Goal: Transaction & Acquisition: Purchase product/service

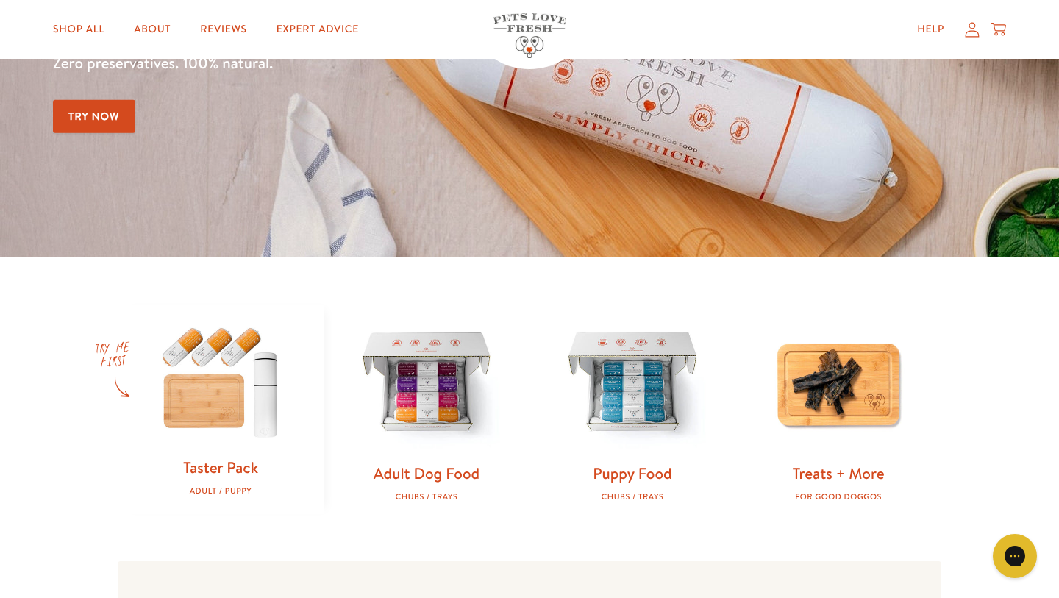
click at [90, 120] on link "Try Now" at bounding box center [94, 116] width 82 height 33
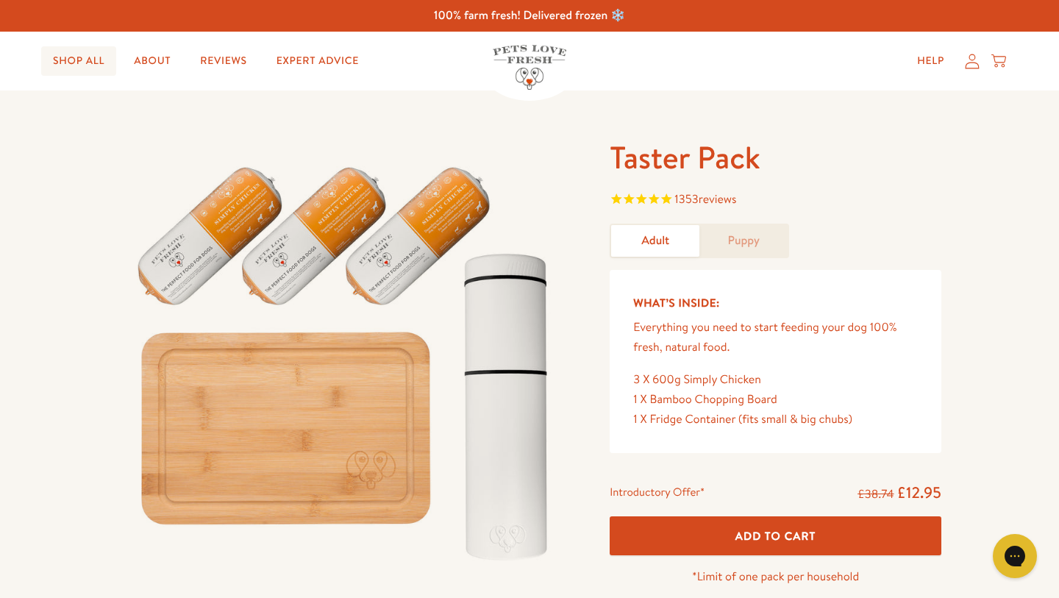
click at [93, 63] on link "Shop All" at bounding box center [78, 60] width 75 height 29
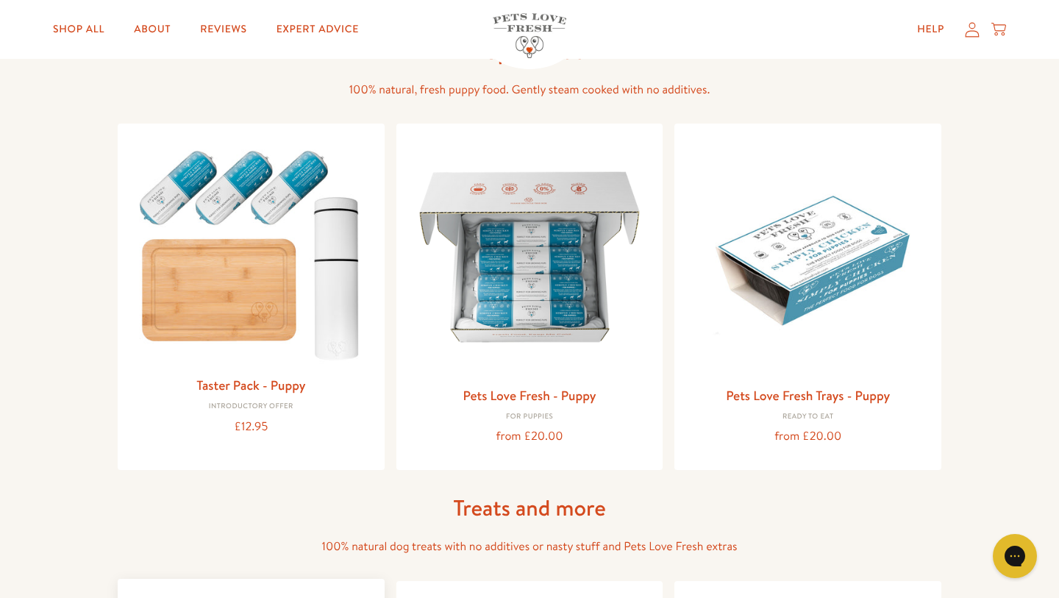
scroll to position [530, 0]
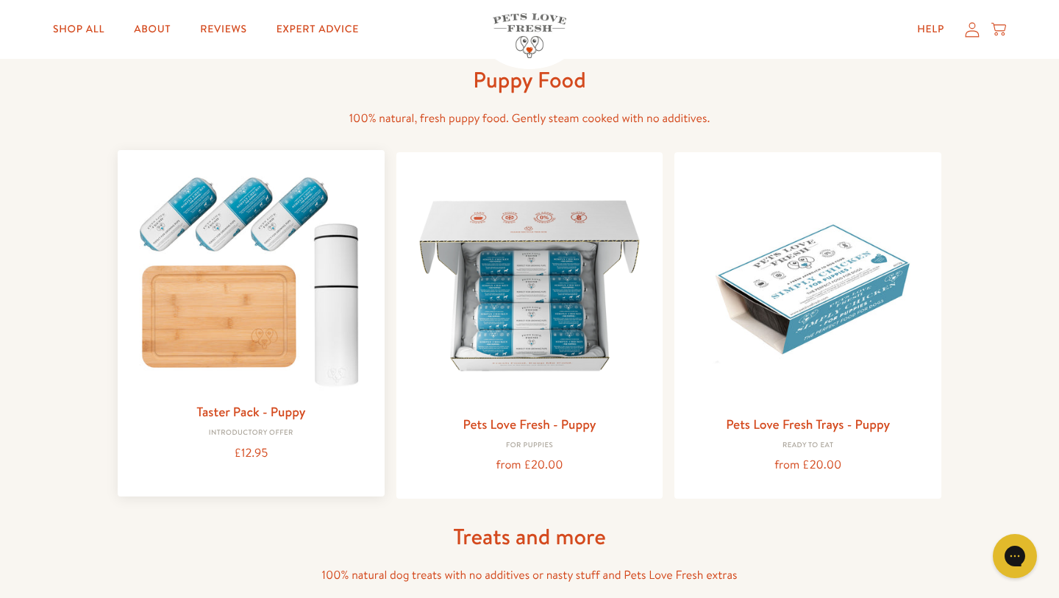
click at [215, 413] on link "Taster Pack - Puppy" at bounding box center [250, 411] width 109 height 18
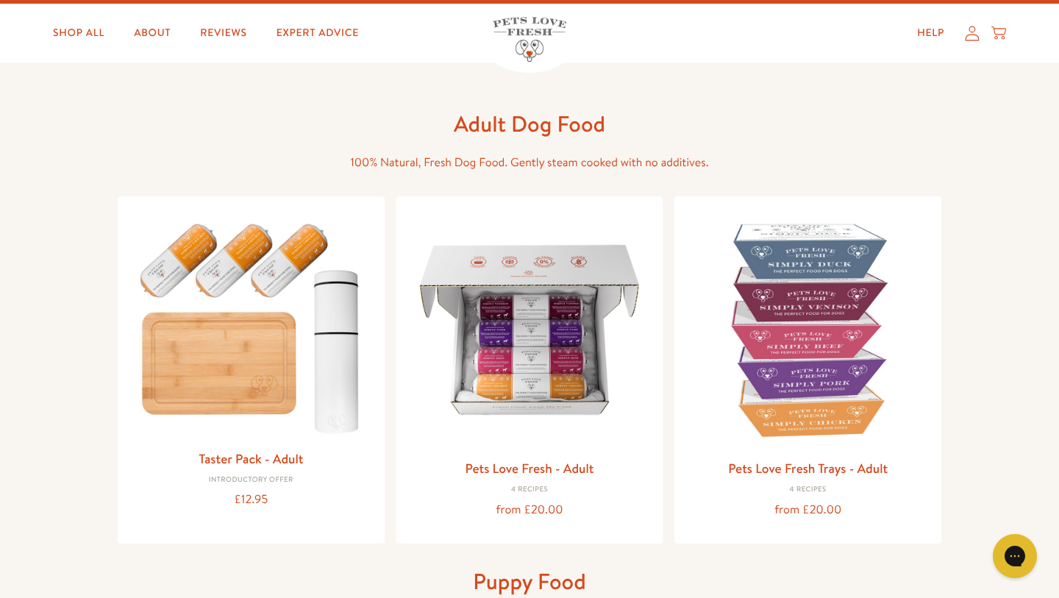
scroll to position [13, 0]
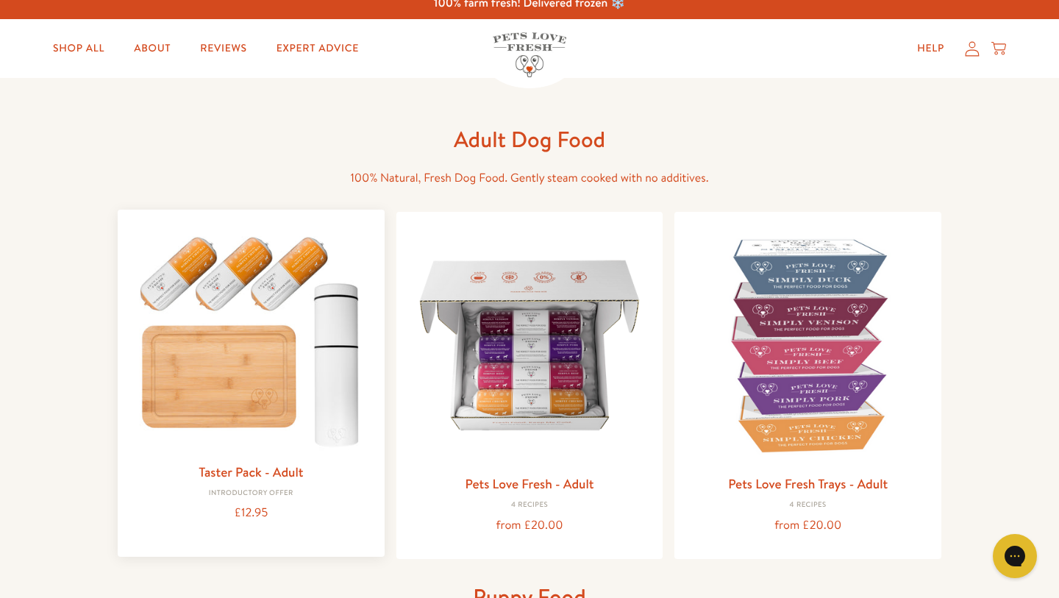
click at [196, 318] on img at bounding box center [250, 337] width 243 height 233
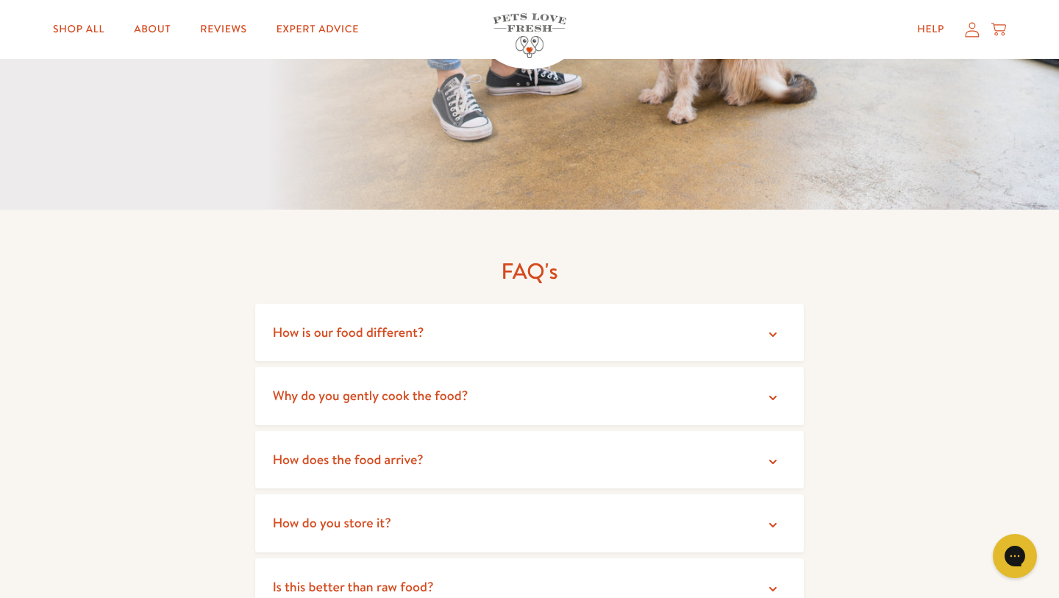
scroll to position [2491, 0]
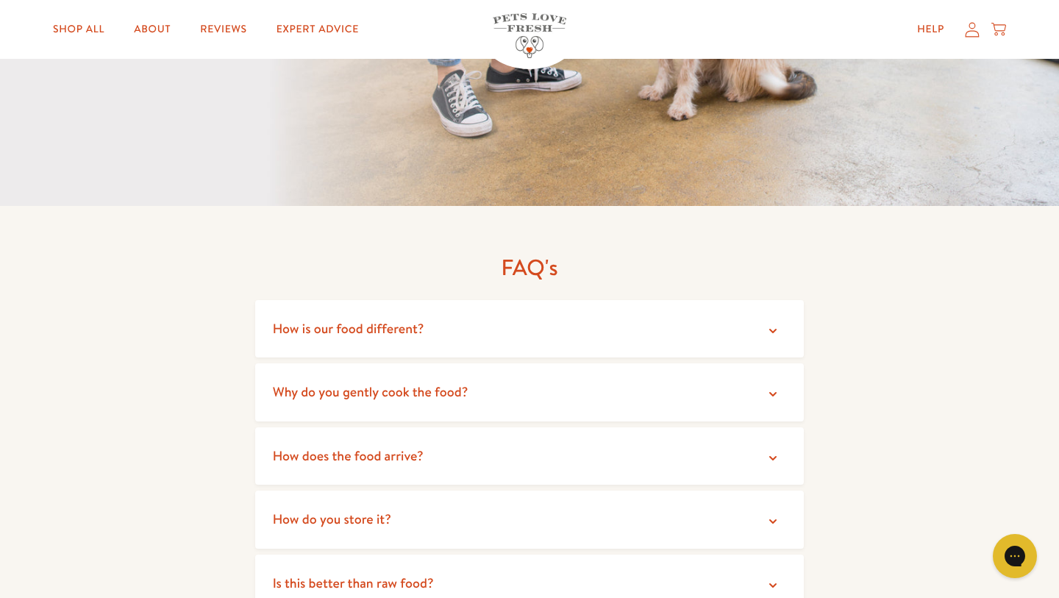
click at [271, 330] on summary "How is our food different?" at bounding box center [529, 329] width 549 height 58
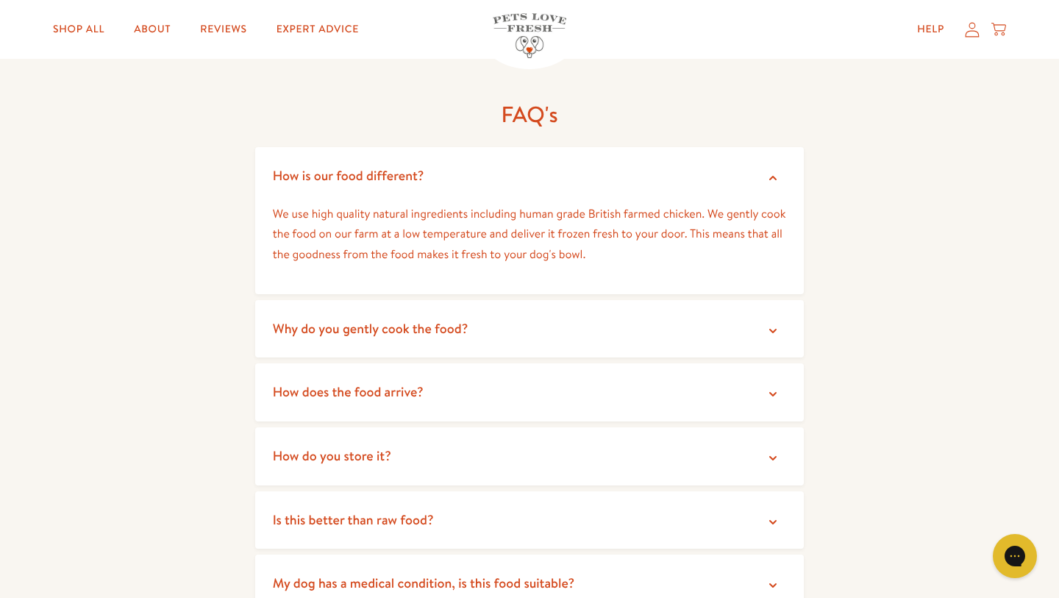
scroll to position [2643, 0]
click at [297, 385] on span "How does the food arrive?" at bounding box center [348, 392] width 151 height 18
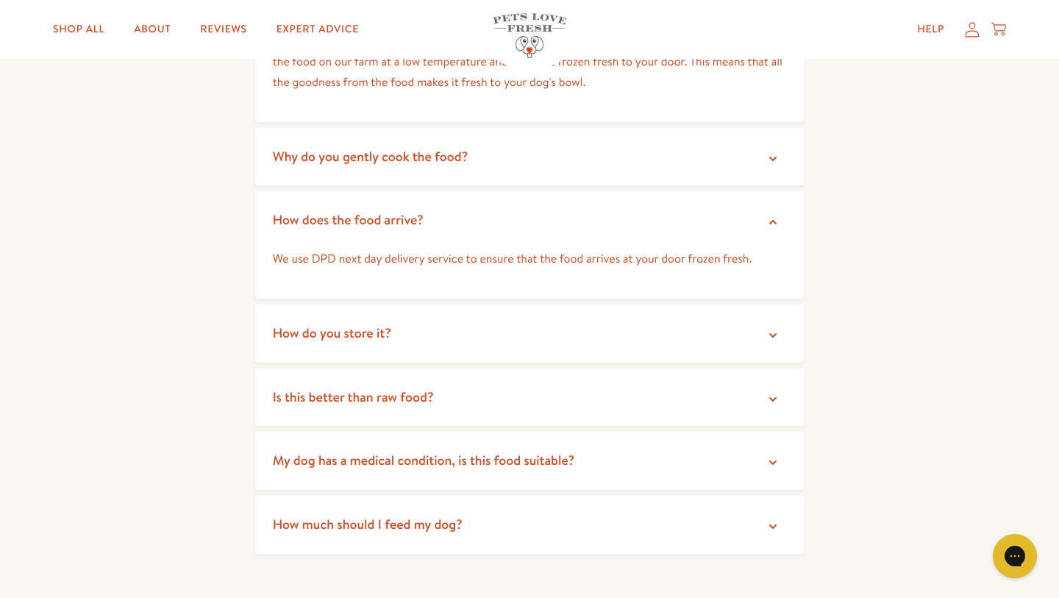
scroll to position [2843, 0]
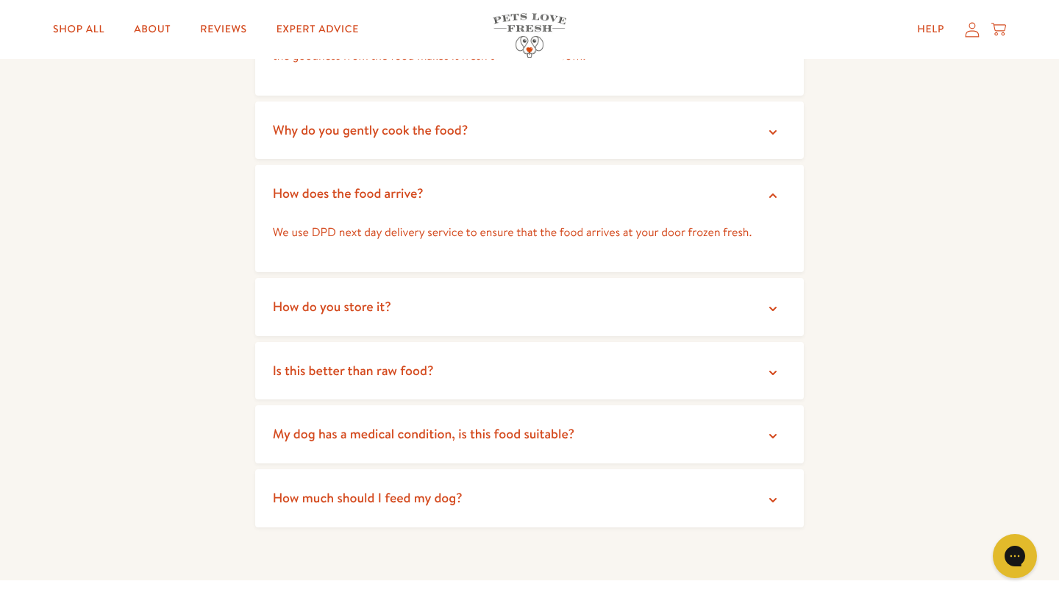
click at [292, 324] on summary "How do you store it?" at bounding box center [529, 307] width 549 height 58
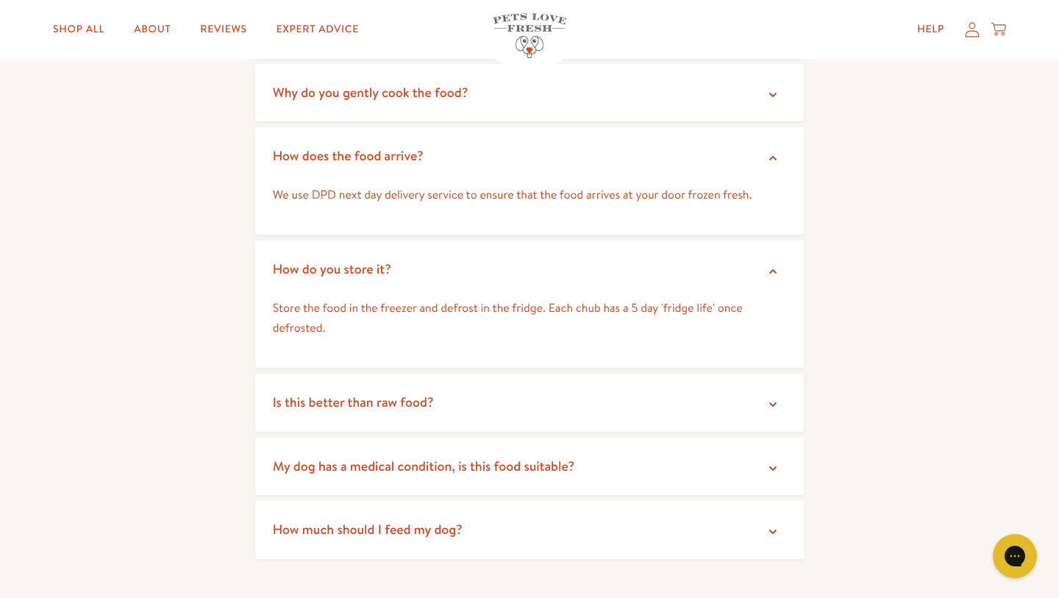
scroll to position [2885, 0]
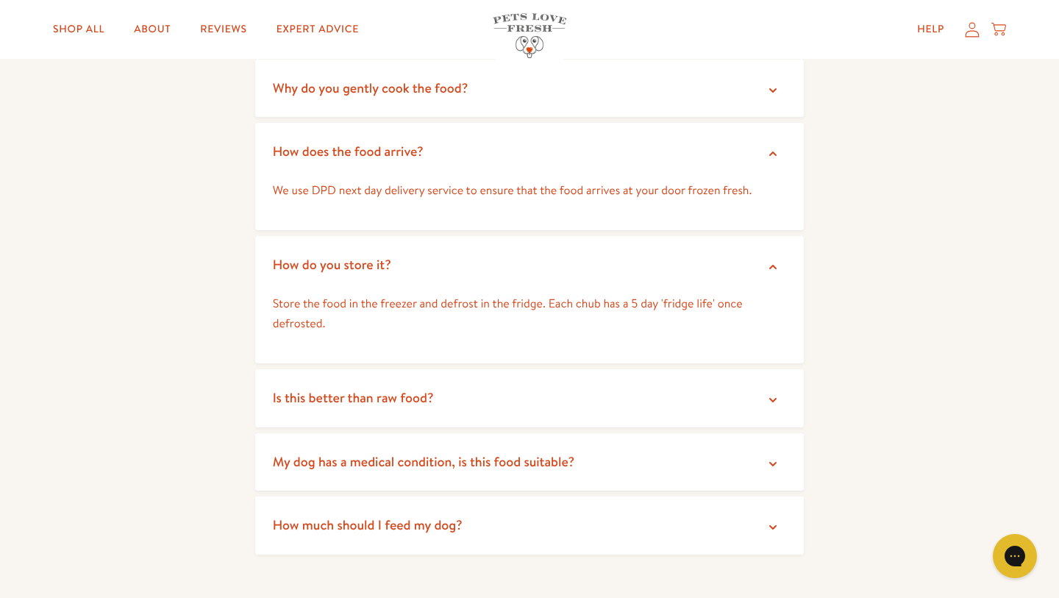
click at [279, 402] on span "Is this better than raw food?" at bounding box center [353, 397] width 161 height 18
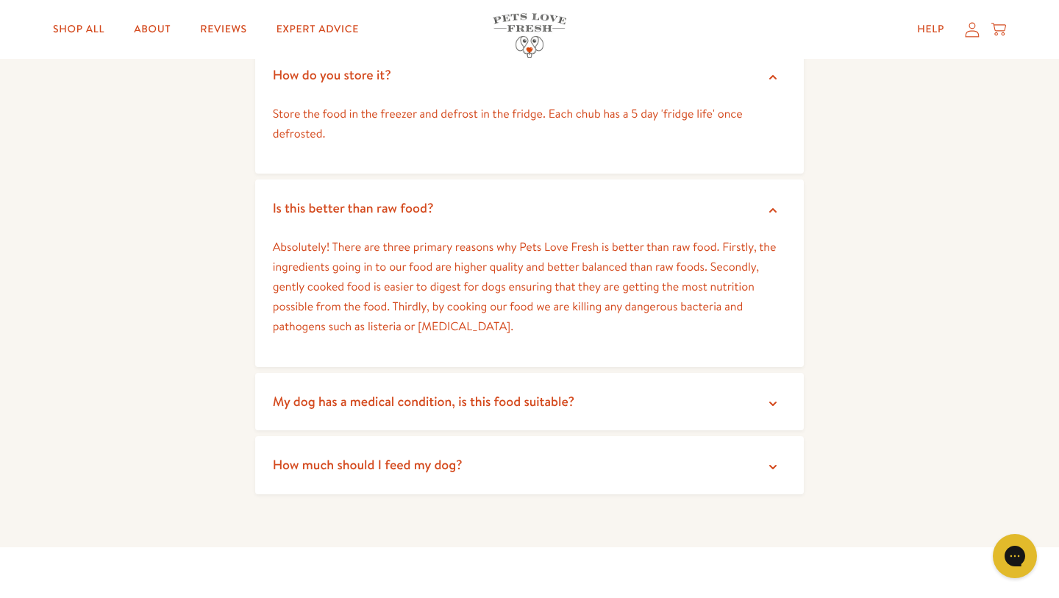
scroll to position [3111, 0]
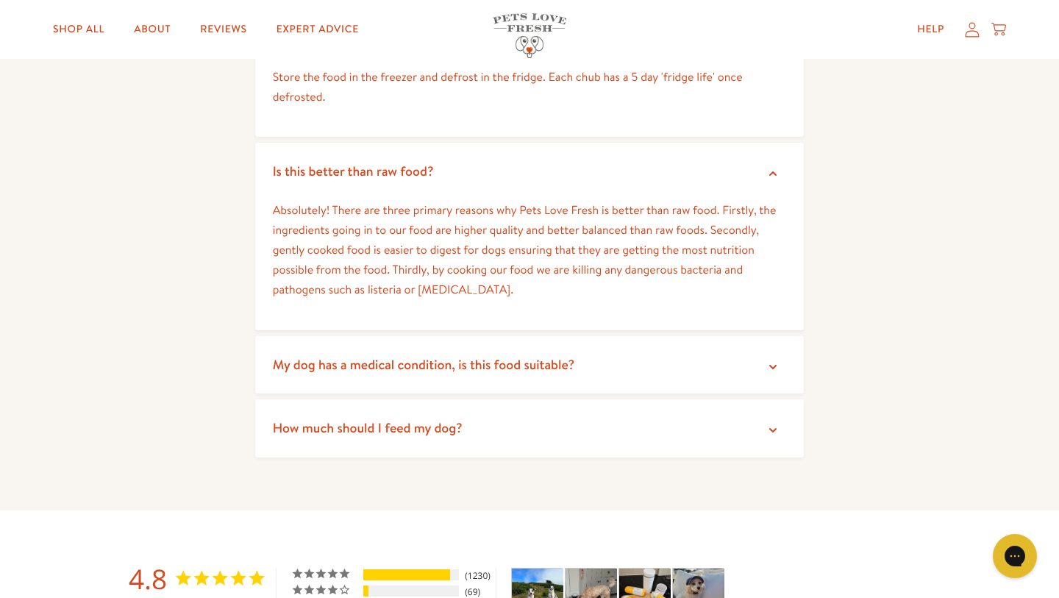
click at [265, 424] on summary "How much should I feed my dog?" at bounding box center [529, 428] width 549 height 58
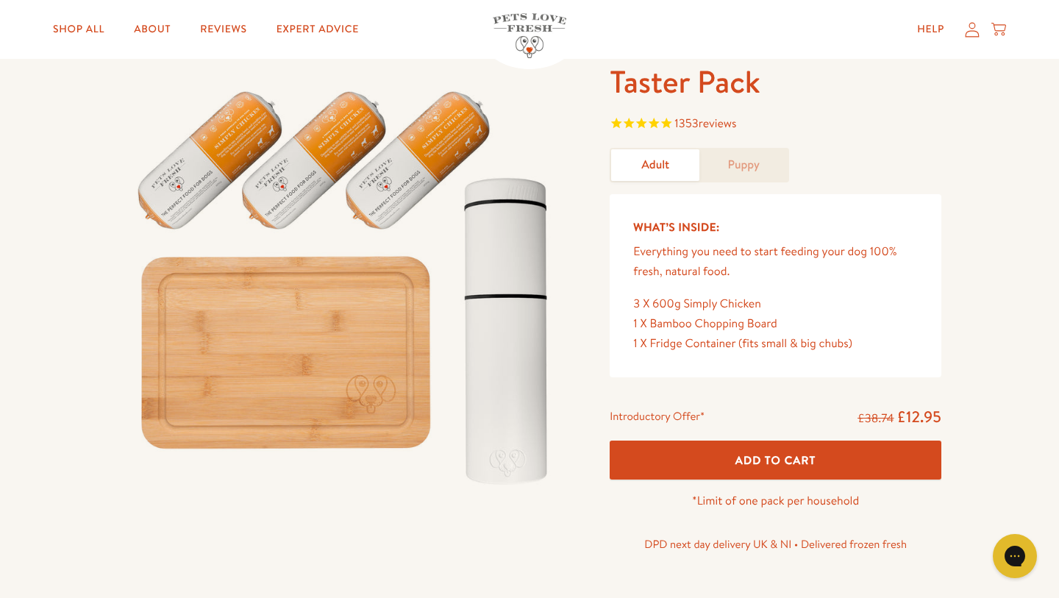
scroll to position [75, 0]
click at [376, 193] on img at bounding box center [346, 282] width 457 height 438
click at [280, 197] on img at bounding box center [346, 282] width 457 height 438
click at [211, 181] on img at bounding box center [346, 282] width 457 height 438
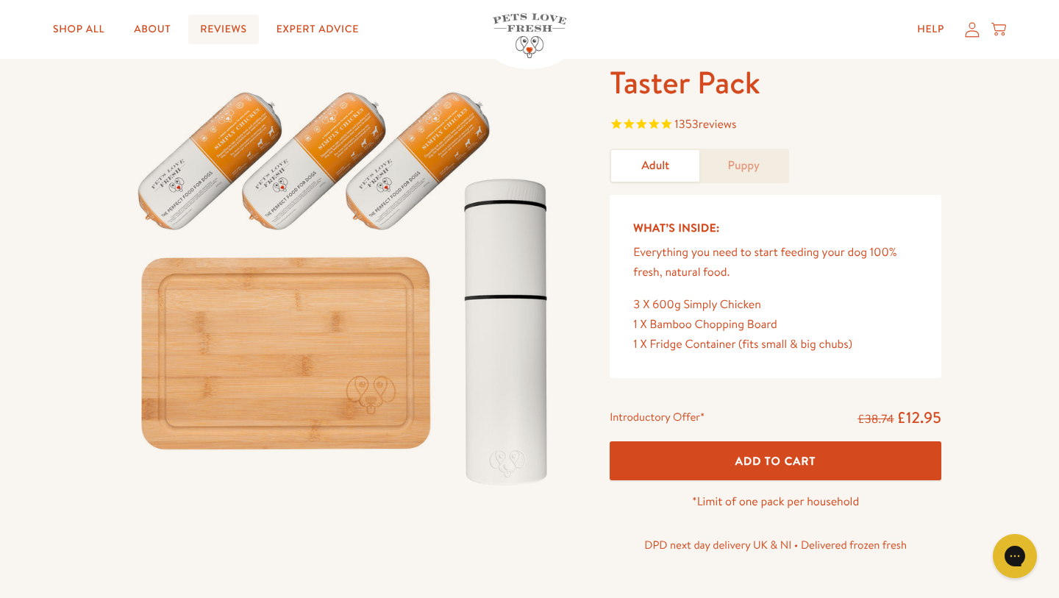
click at [227, 38] on link "Reviews" at bounding box center [223, 29] width 70 height 29
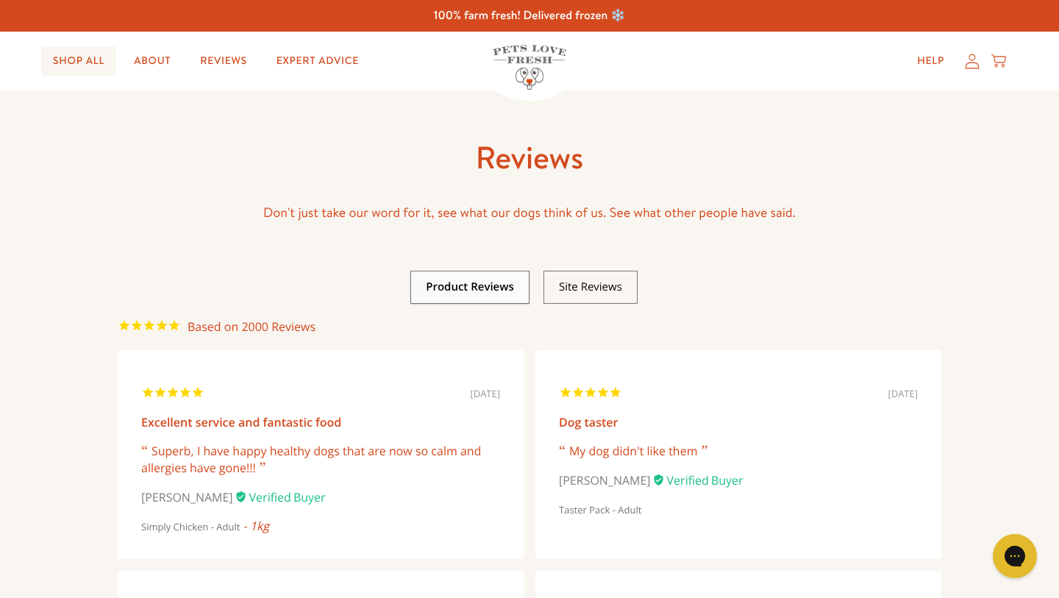
click at [96, 65] on link "Shop All" at bounding box center [78, 60] width 75 height 29
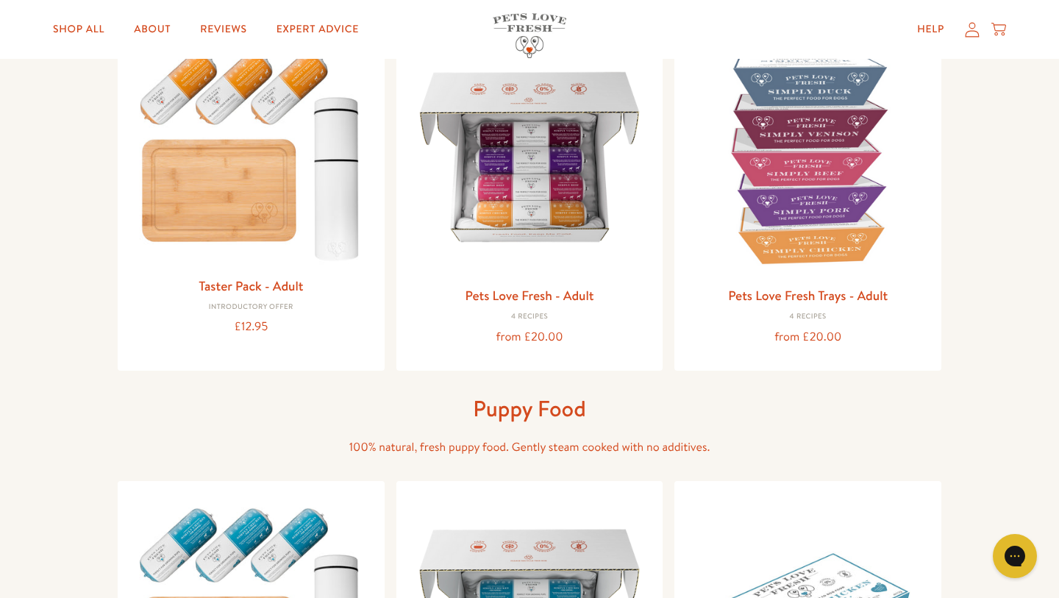
scroll to position [217, 0]
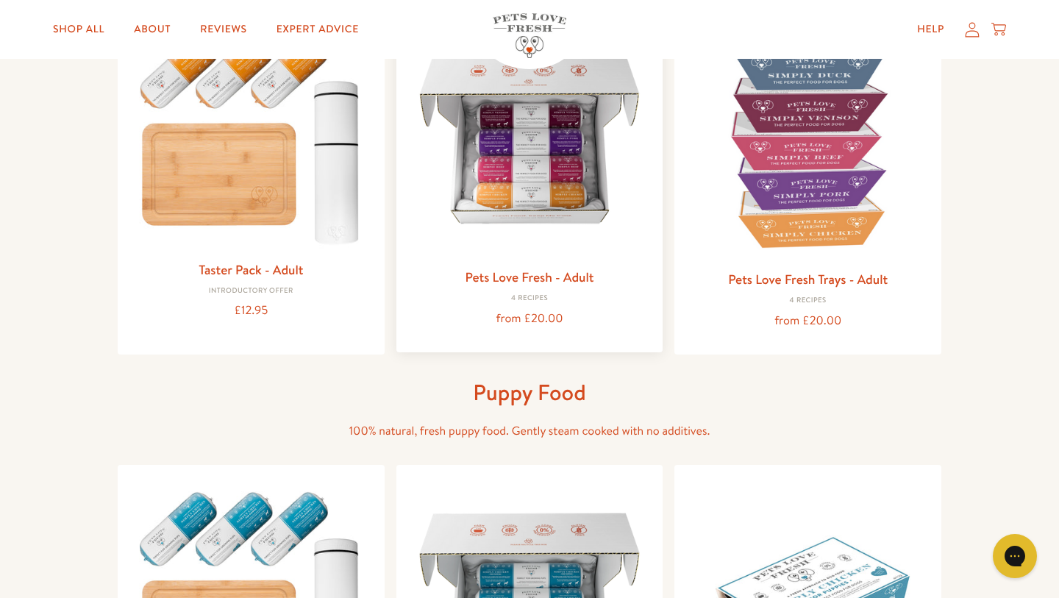
click at [472, 202] on img at bounding box center [529, 138] width 243 height 243
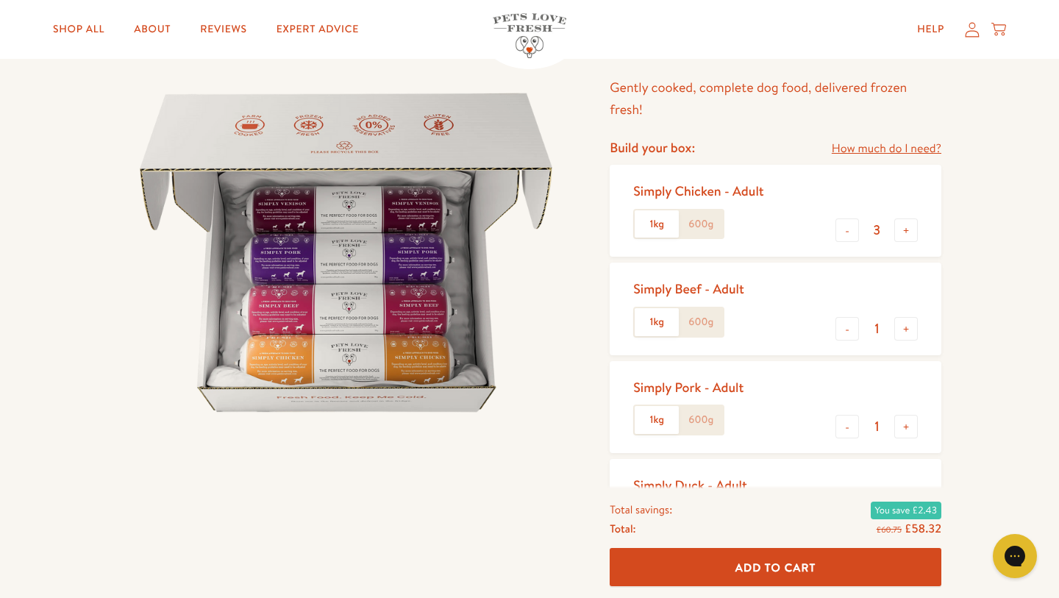
scroll to position [123, 0]
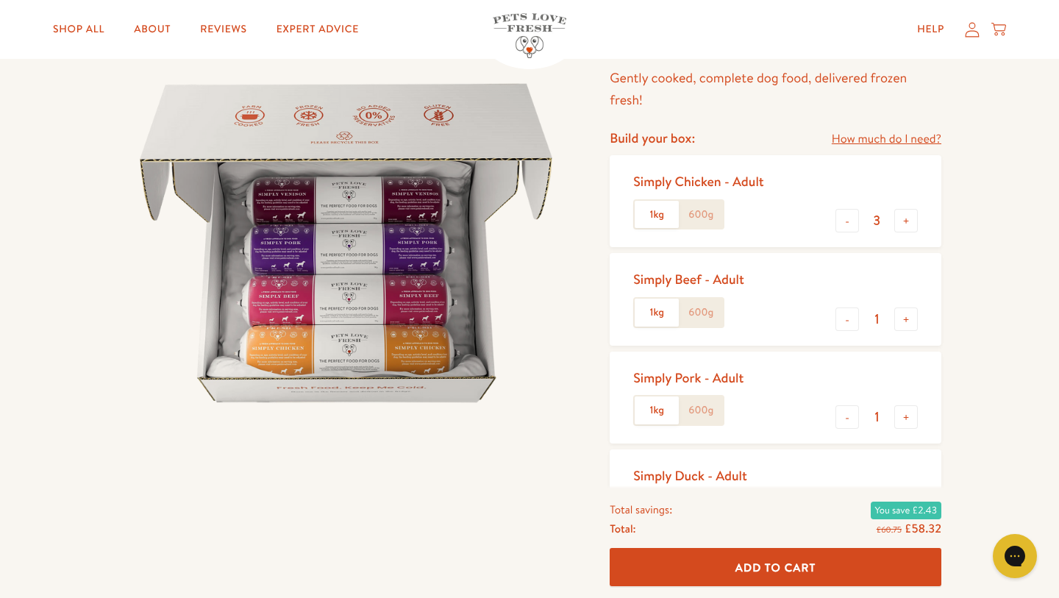
click at [701, 315] on label "600g" at bounding box center [701, 313] width 44 height 28
click at [0, 0] on input "600g" at bounding box center [0, 0] width 0 height 0
click at [703, 226] on label "600g" at bounding box center [701, 215] width 44 height 28
click at [0, 0] on input "600g" at bounding box center [0, 0] width 0 height 0
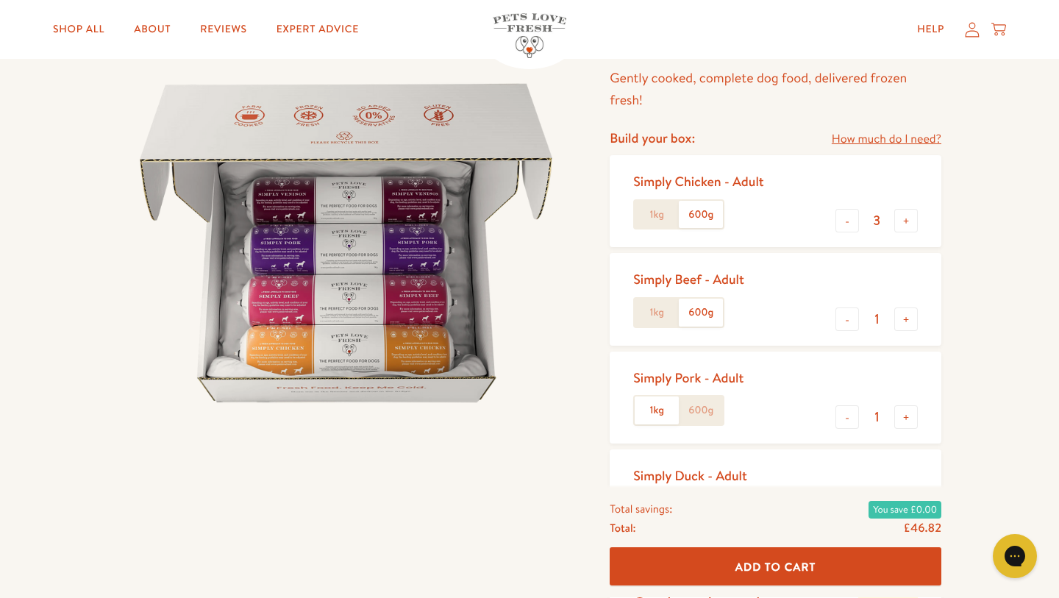
click at [707, 418] on label "600g" at bounding box center [701, 410] width 44 height 28
click at [0, 0] on input "600g" at bounding box center [0, 0] width 0 height 0
click at [653, 225] on label "1kg" at bounding box center [657, 215] width 44 height 28
click at [0, 0] on input "1kg" at bounding box center [0, 0] width 0 height 0
click at [652, 291] on div "Simply Beef - Adult 1kg 600g" at bounding box center [694, 299] width 123 height 68
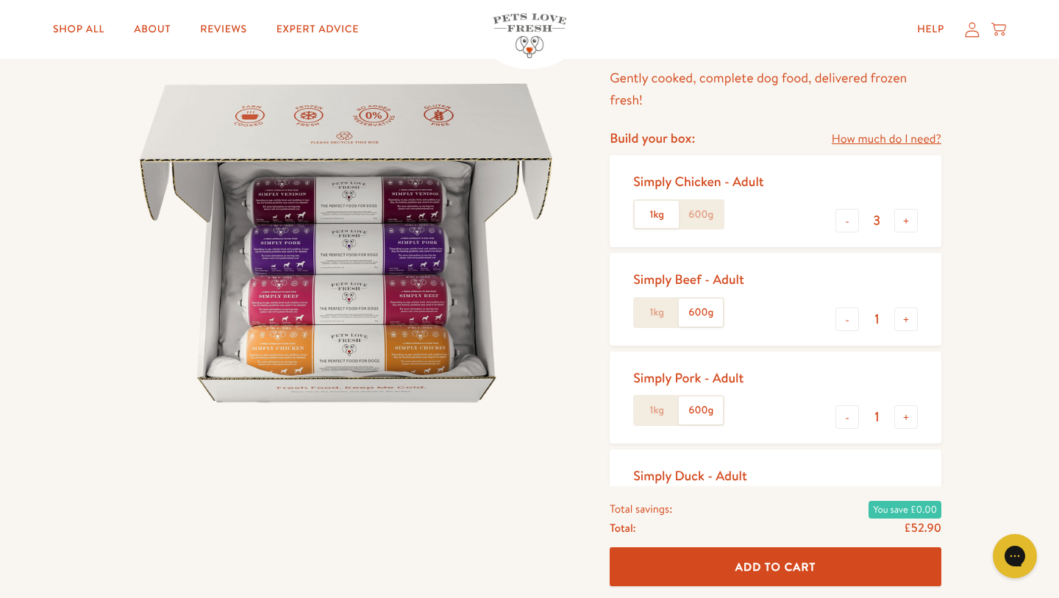
click at [655, 324] on label "1kg" at bounding box center [657, 313] width 44 height 28
click at [0, 0] on input "1kg" at bounding box center [0, 0] width 0 height 0
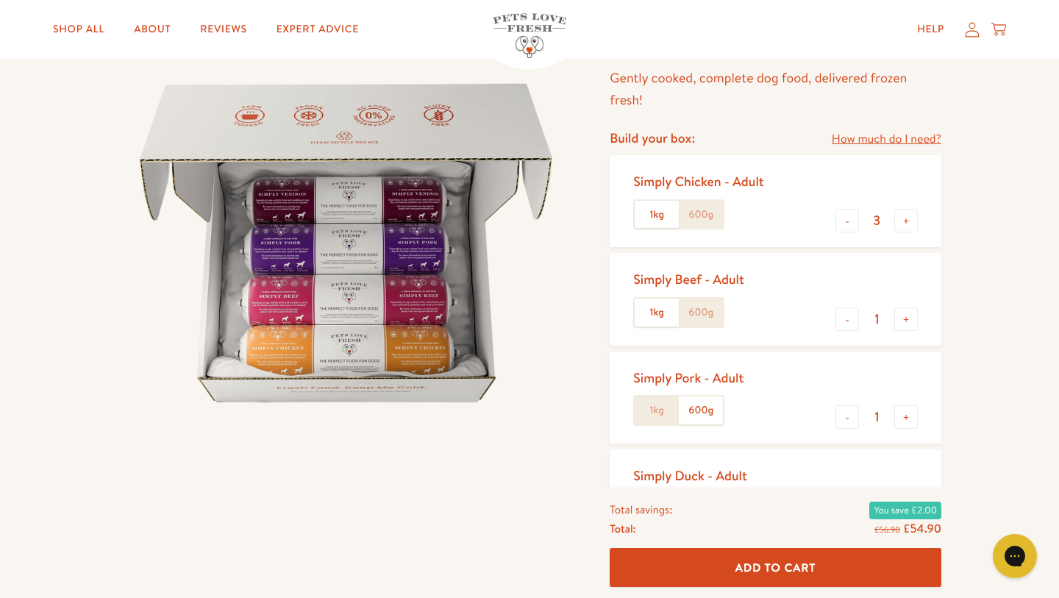
click at [650, 396] on label "1kg" at bounding box center [657, 410] width 44 height 28
click at [0, 0] on input "1kg" at bounding box center [0, 0] width 0 height 0
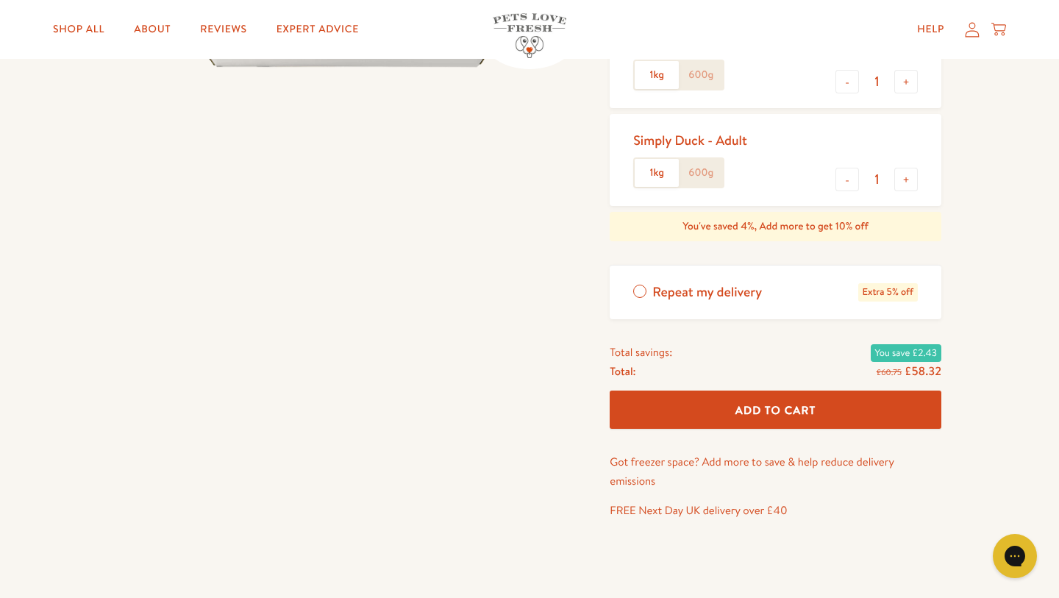
scroll to position [464, 0]
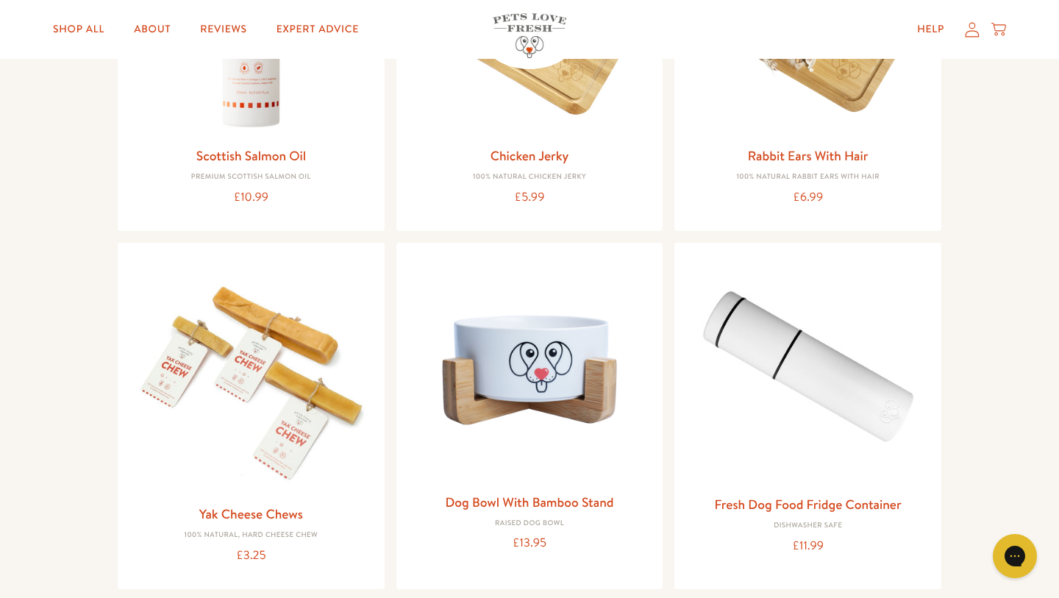
scroll to position [1247, 0]
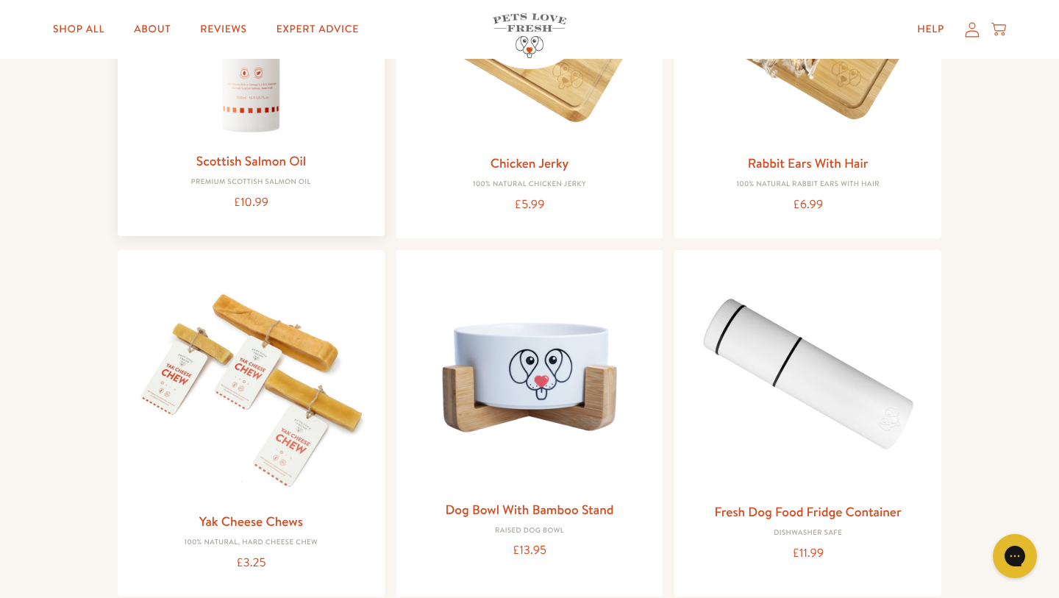
click at [232, 102] on img at bounding box center [250, 22] width 243 height 243
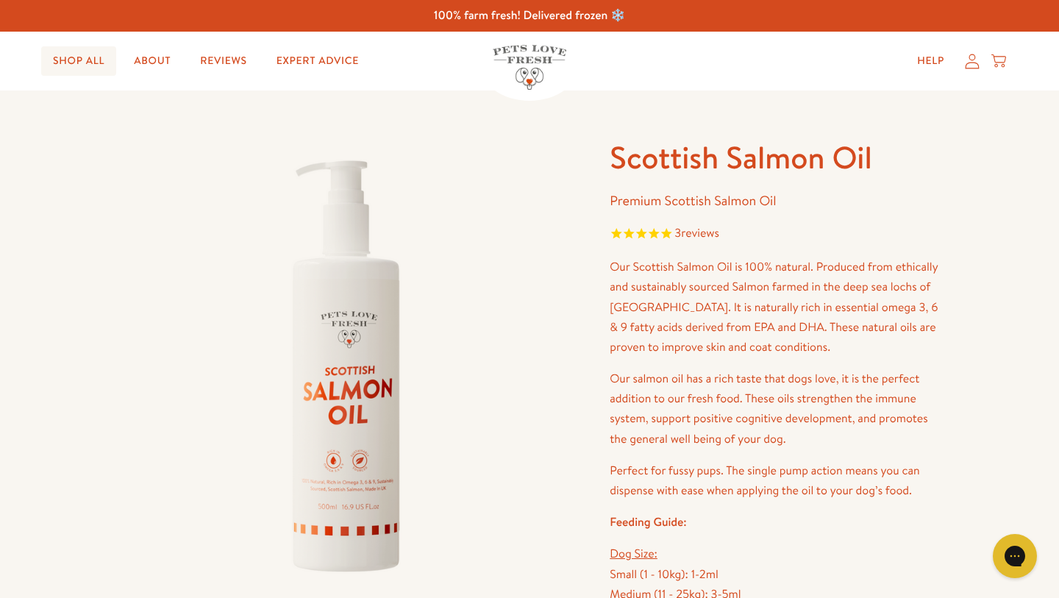
click at [85, 70] on link "Shop All" at bounding box center [78, 60] width 75 height 29
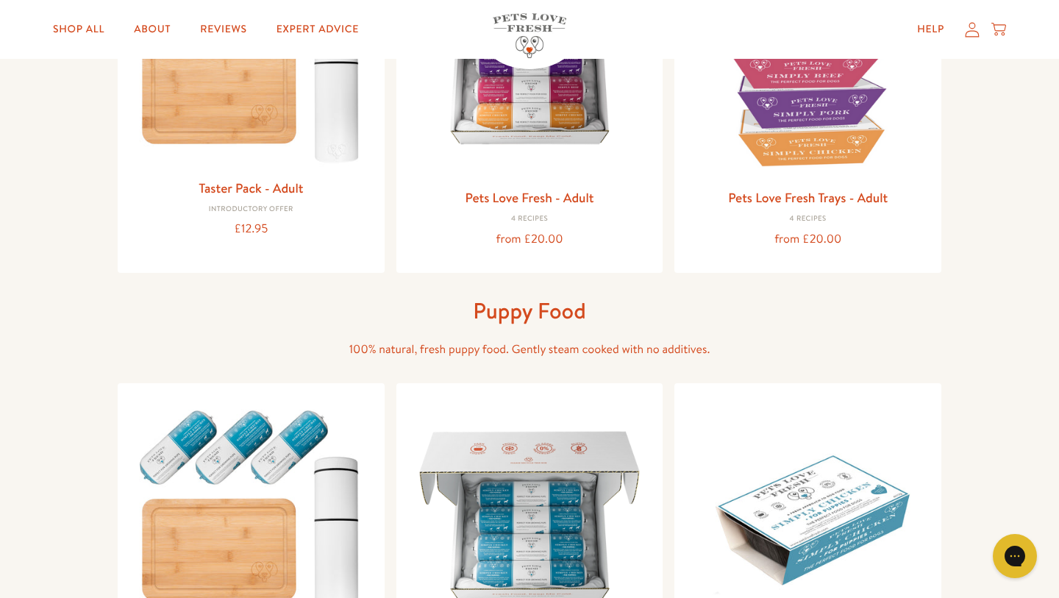
scroll to position [268, 0]
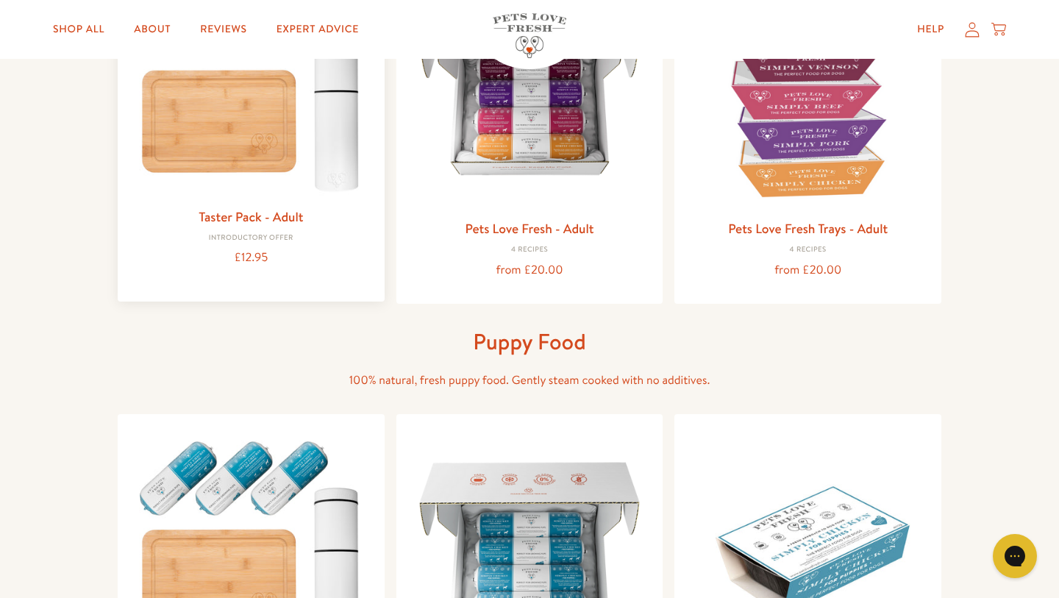
click at [204, 133] on img at bounding box center [250, 82] width 243 height 233
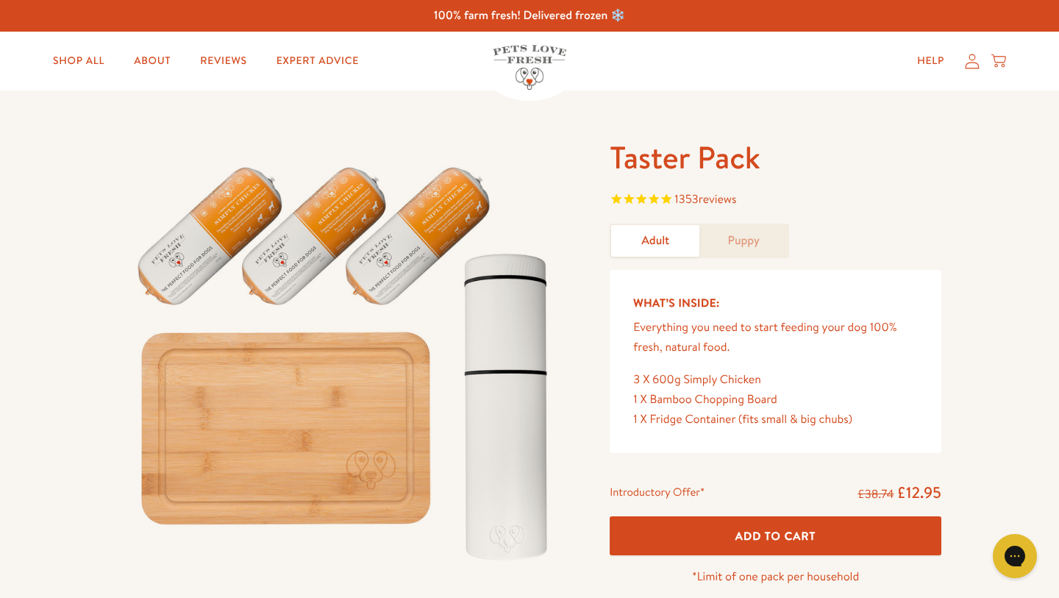
click at [697, 549] on button "Add To Cart" at bounding box center [776, 535] width 332 height 39
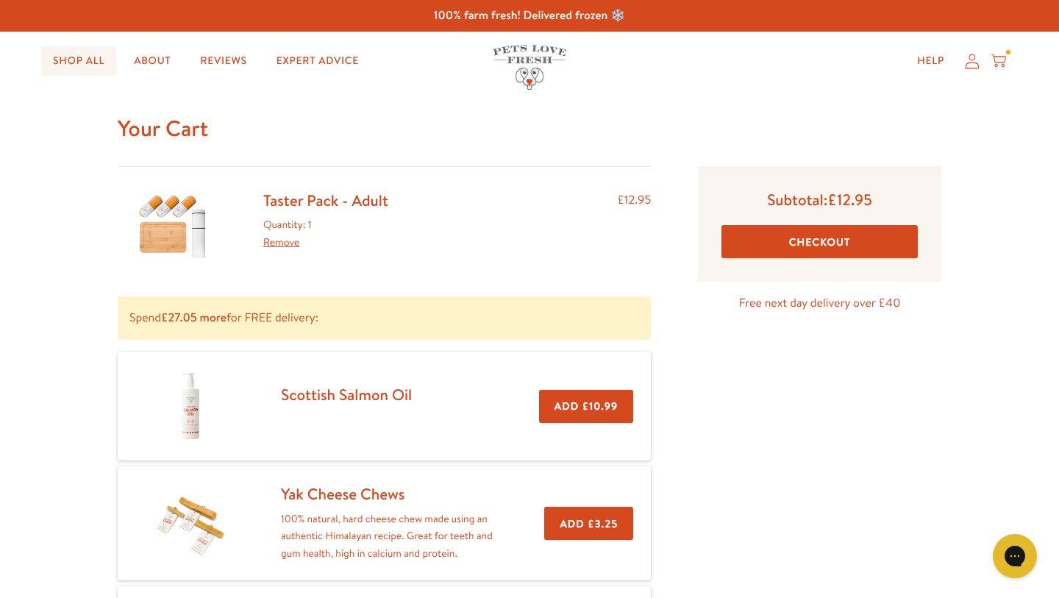
click at [94, 63] on link "Shop All" at bounding box center [78, 60] width 75 height 29
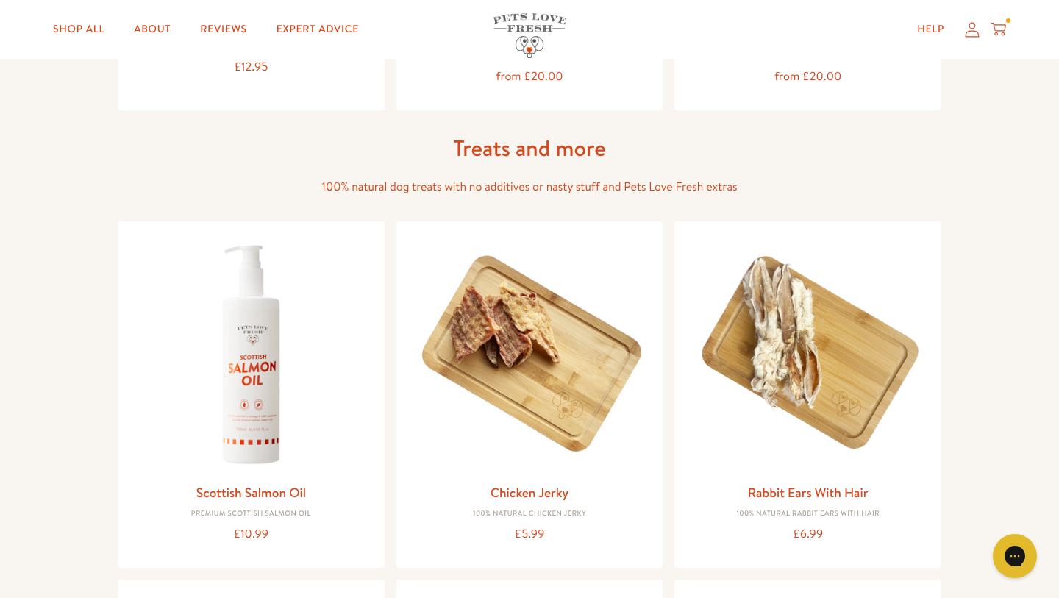
scroll to position [916, 0]
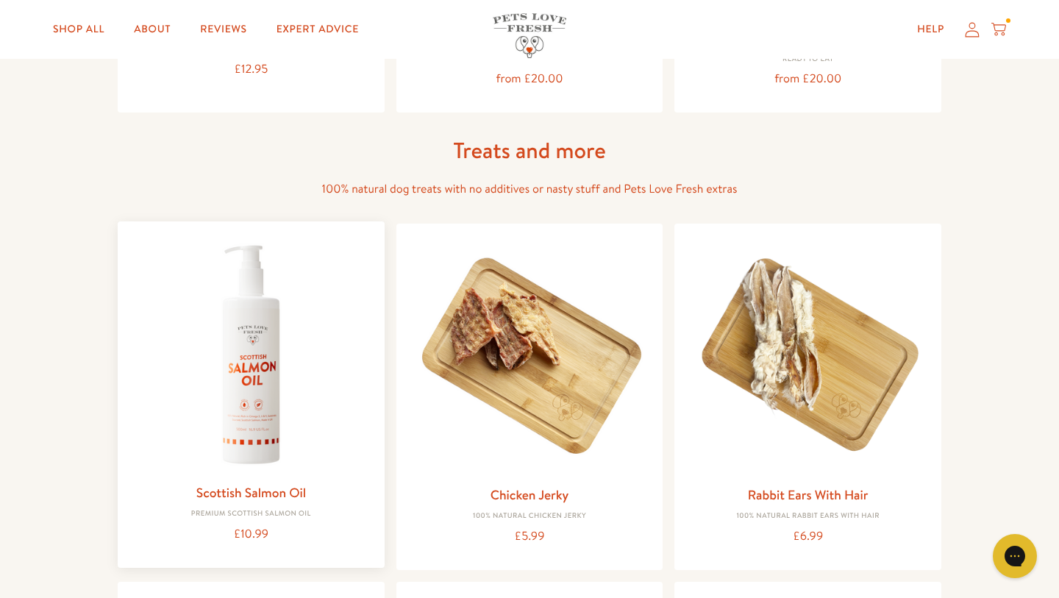
click at [220, 327] on img at bounding box center [250, 354] width 243 height 243
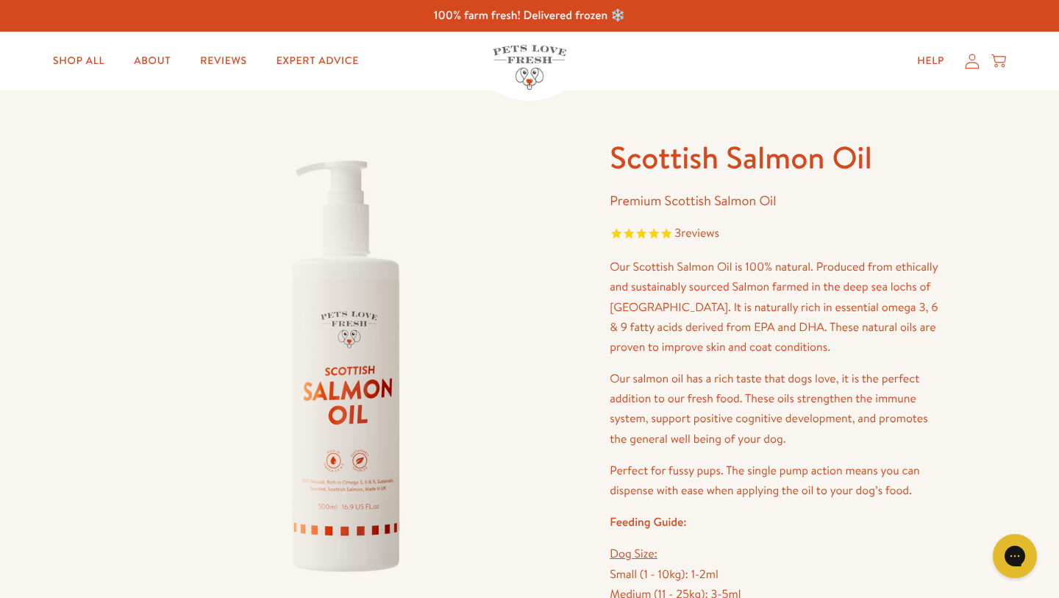
click at [1010, 68] on div "Help My account Cart" at bounding box center [957, 60] width 110 height 29
click at [1001, 55] on icon at bounding box center [998, 61] width 15 height 16
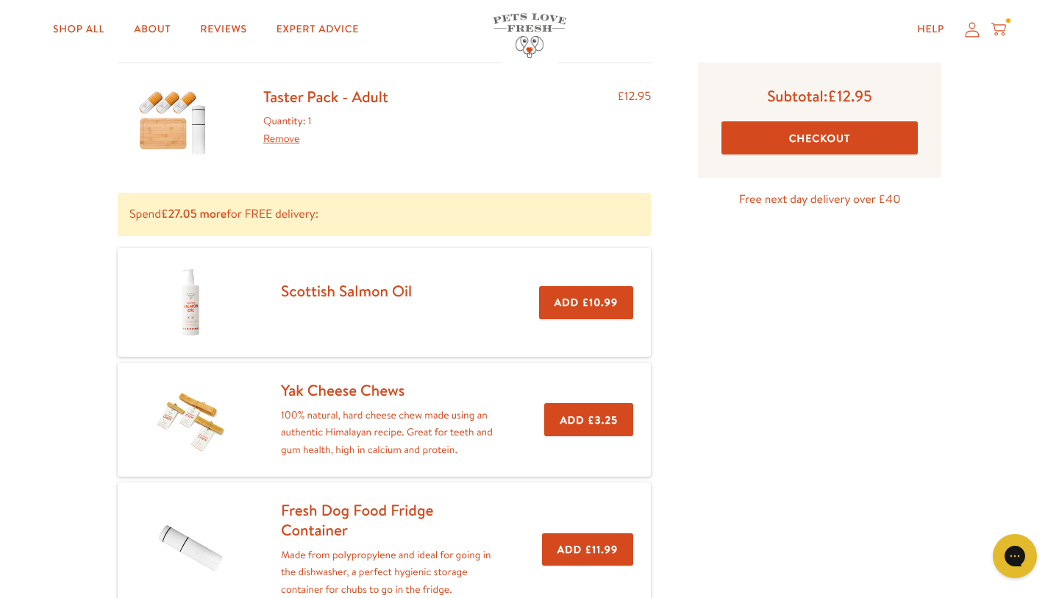
scroll to position [105, 0]
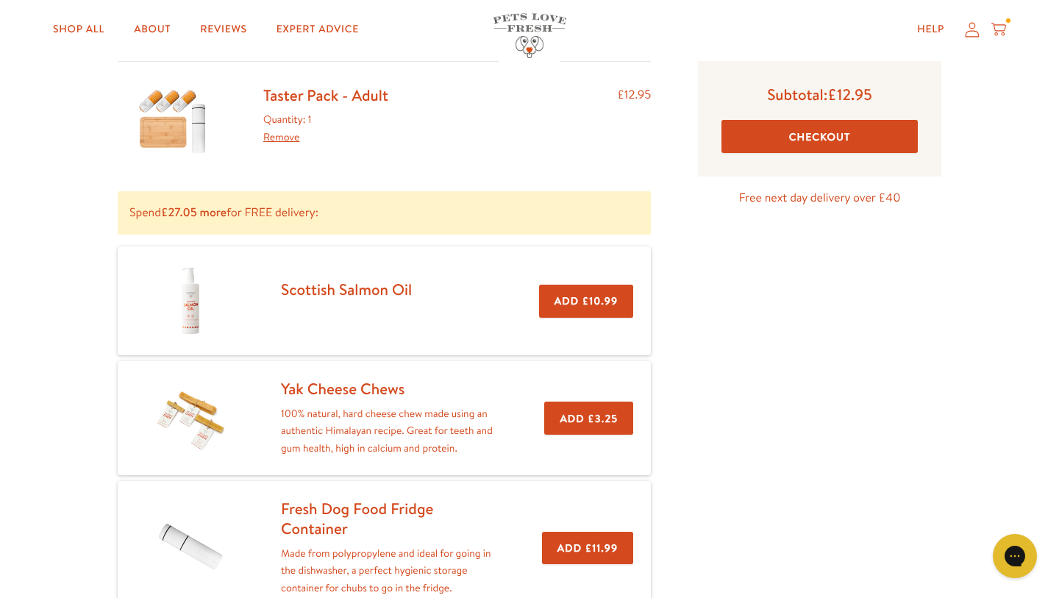
click at [752, 133] on button "Checkout" at bounding box center [820, 136] width 196 height 33
